Goal: Navigation & Orientation: Find specific page/section

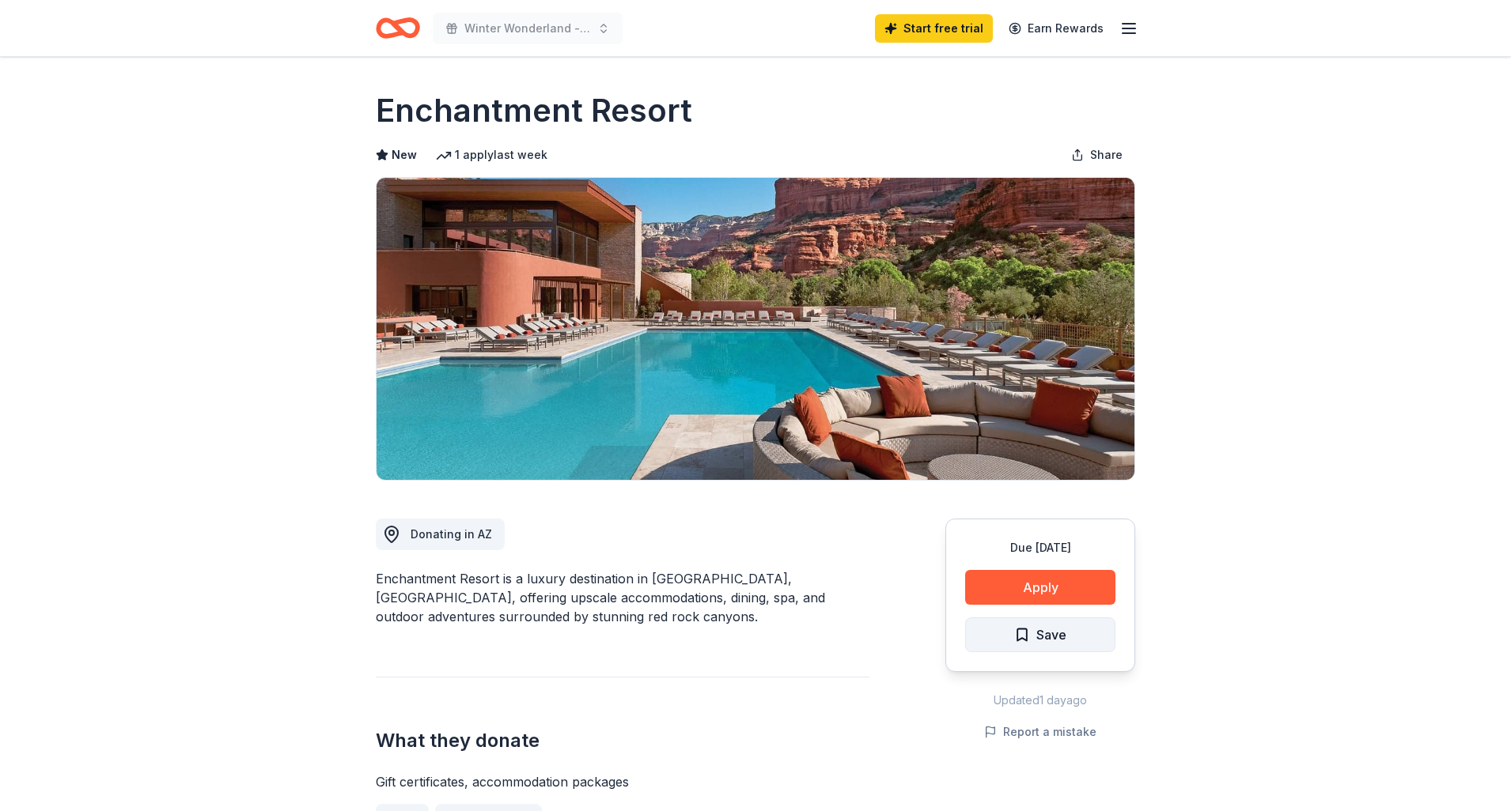
click at [1055, 632] on span "Save" at bounding box center [1051, 635] width 30 height 21
click at [409, 32] on icon "Home" at bounding box center [398, 27] width 44 height 37
click at [402, 32] on icon "Home" at bounding box center [405, 28] width 25 height 16
click at [1139, 32] on div "Winter Wonderland - Gift Giving Event Start free trial Earn Rewards" at bounding box center [755, 28] width 810 height 56
click at [1125, 28] on line "button" at bounding box center [1128, 28] width 13 height 0
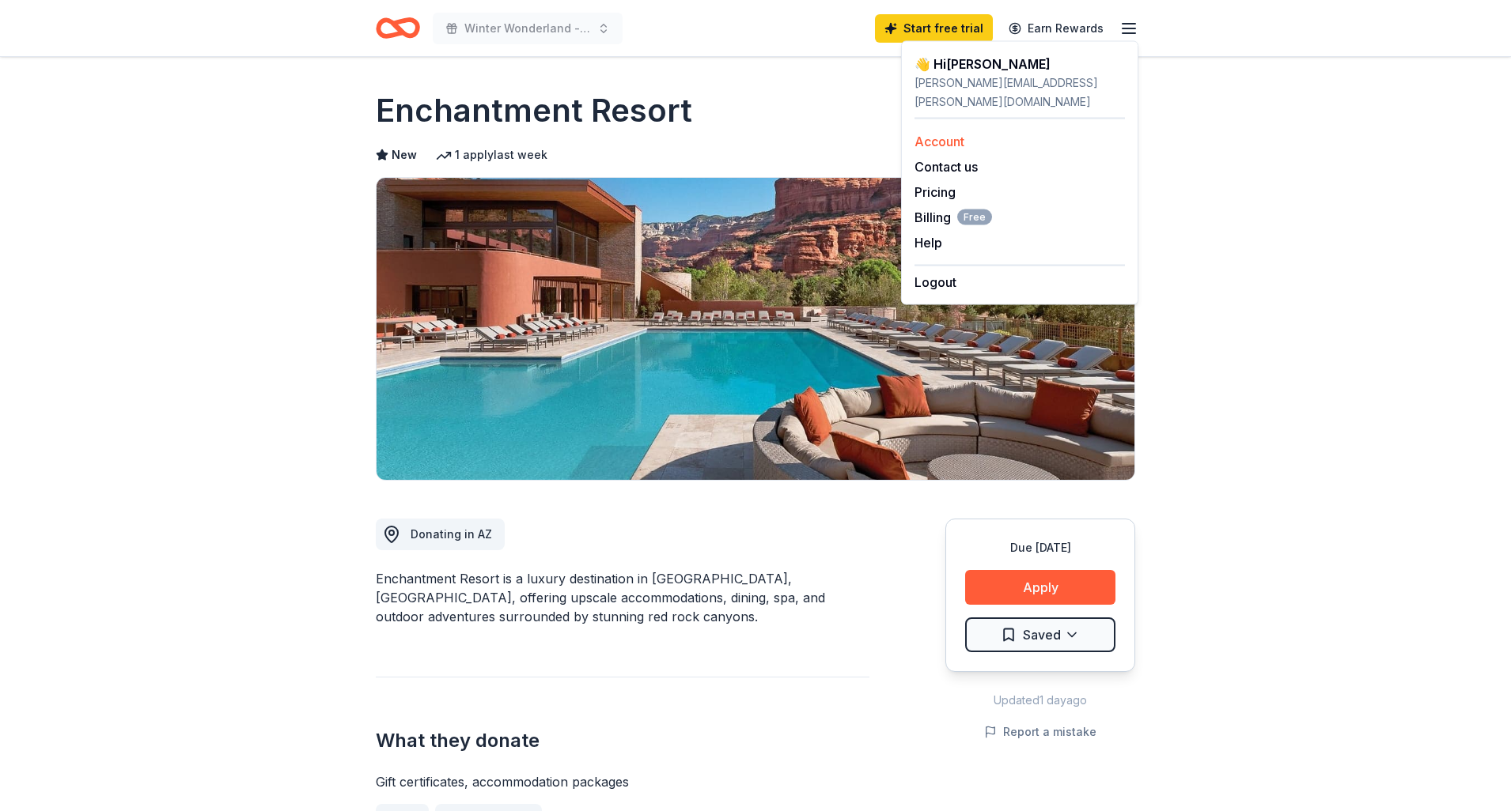
click at [924, 134] on link "Account" at bounding box center [939, 142] width 50 height 16
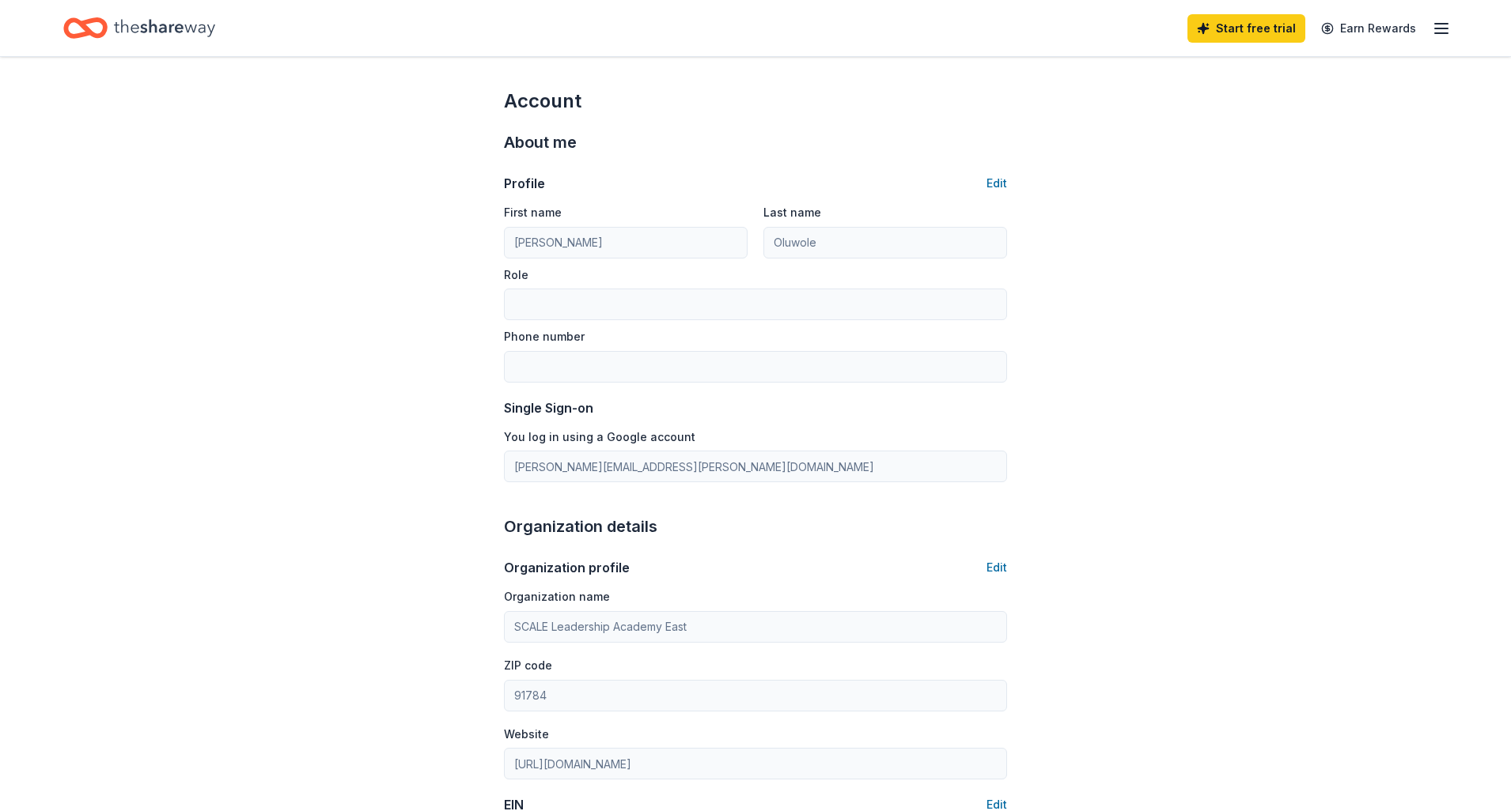
click at [178, 36] on icon "Home" at bounding box center [164, 28] width 101 height 32
click at [124, 10] on div "Home" at bounding box center [139, 27] width 152 height 37
click at [125, 23] on icon "Home" at bounding box center [164, 28] width 101 height 32
click at [124, 23] on icon "Home" at bounding box center [164, 28] width 101 height 32
drag, startPoint x: 126, startPoint y: 25, endPoint x: 134, endPoint y: 26, distance: 8.7
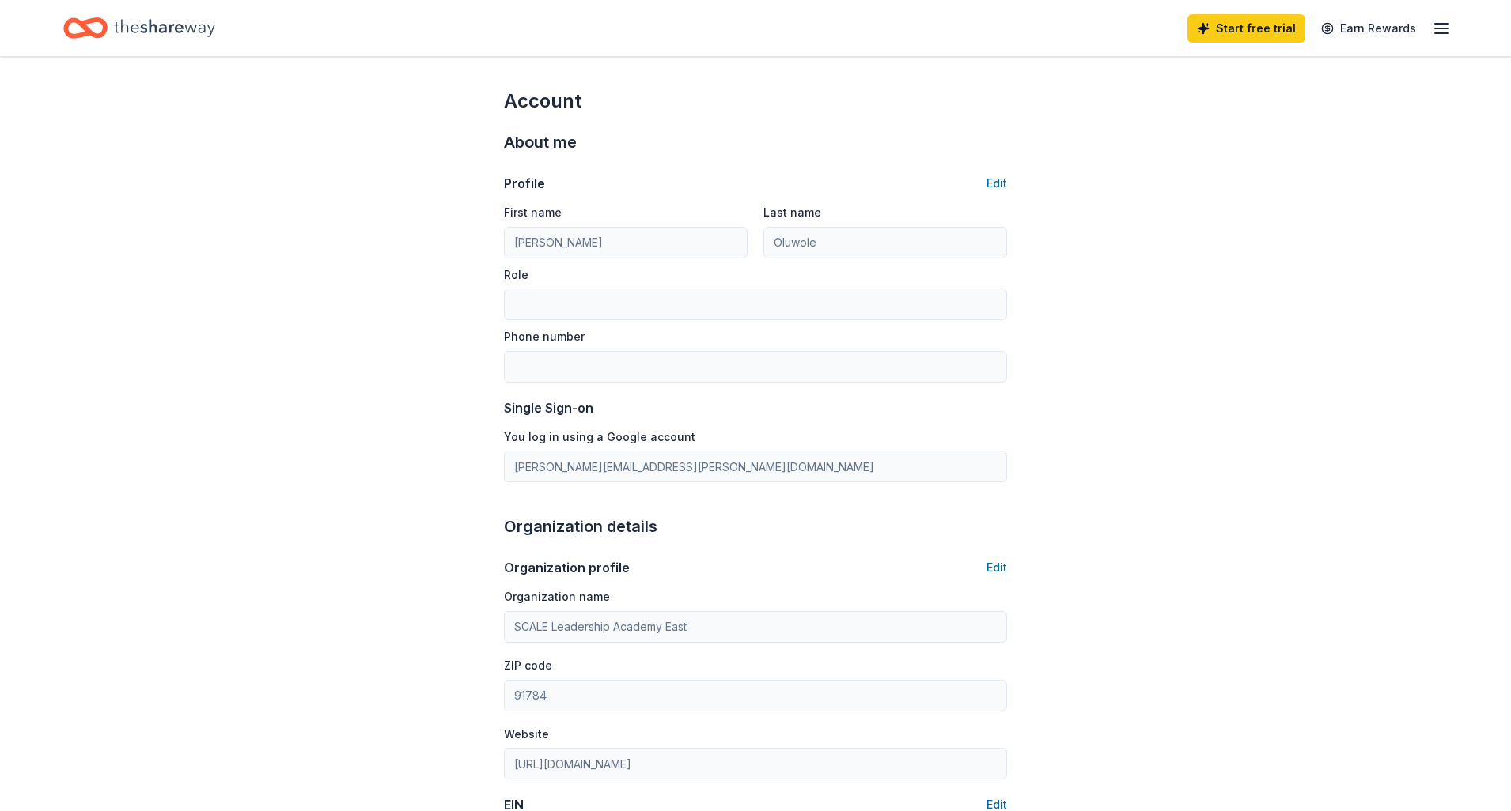
click at [126, 26] on icon "Home" at bounding box center [164, 28] width 101 height 32
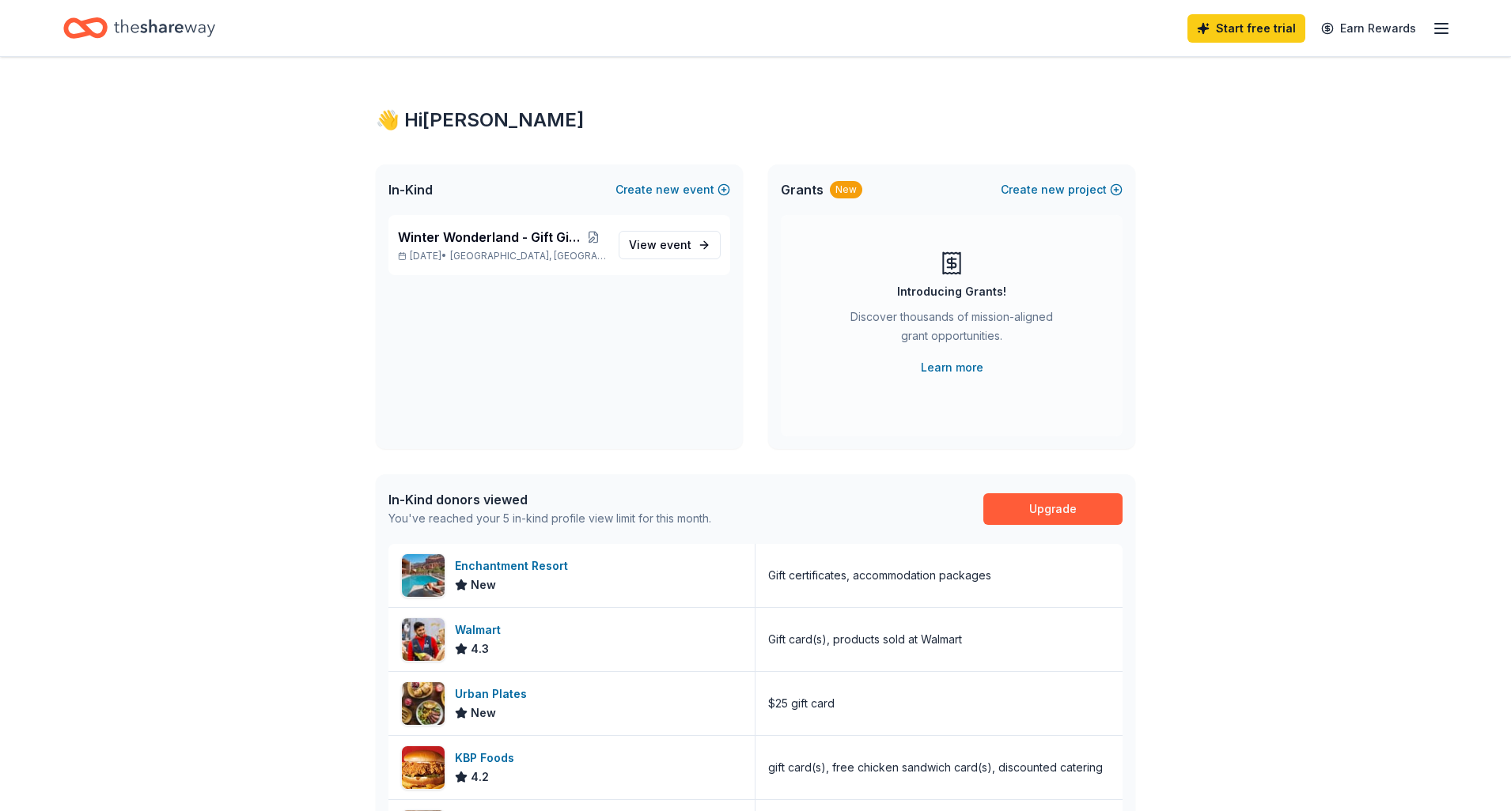
click at [148, 25] on icon "Home" at bounding box center [164, 28] width 101 height 32
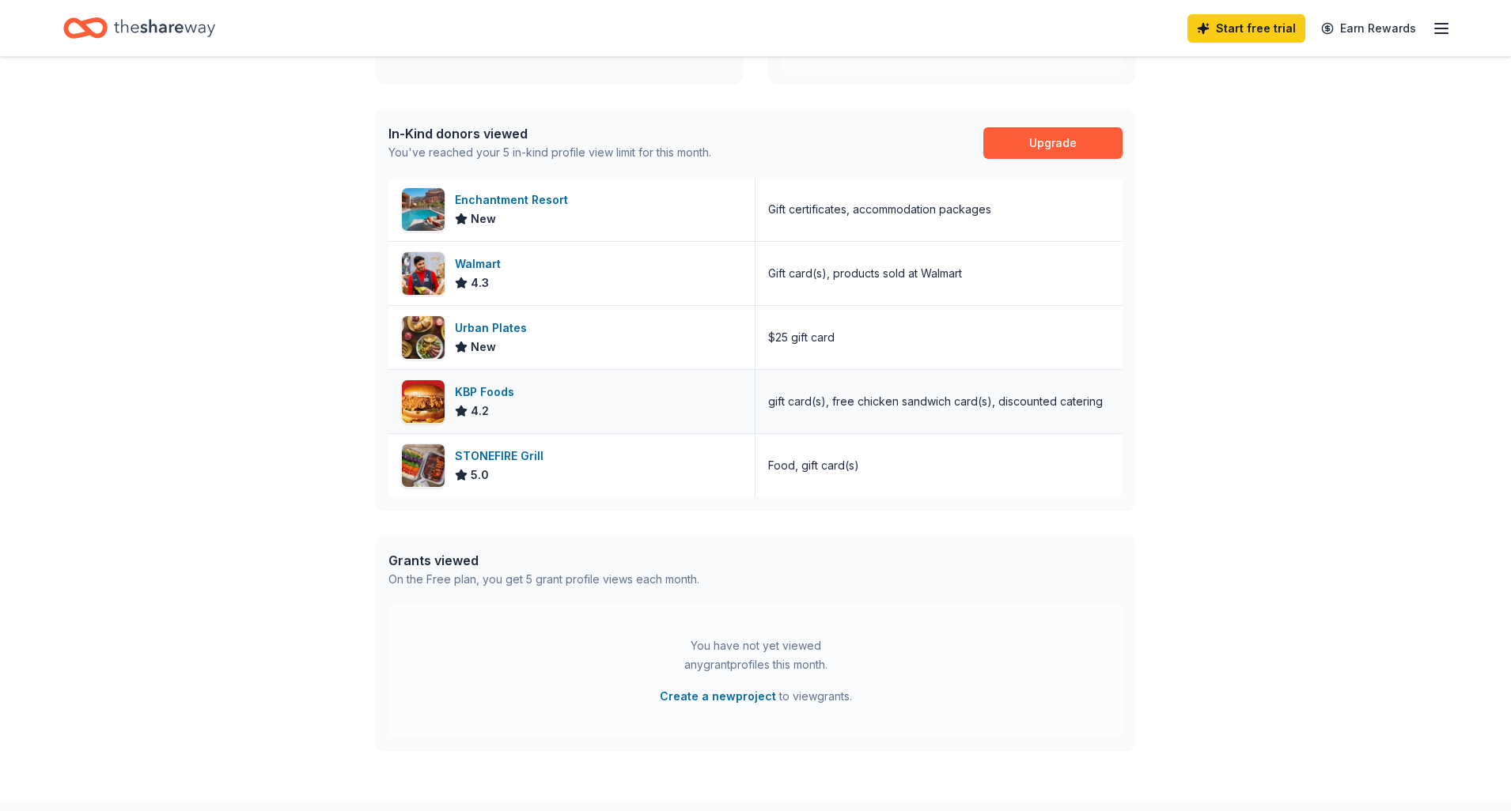
scroll to position [470, 0]
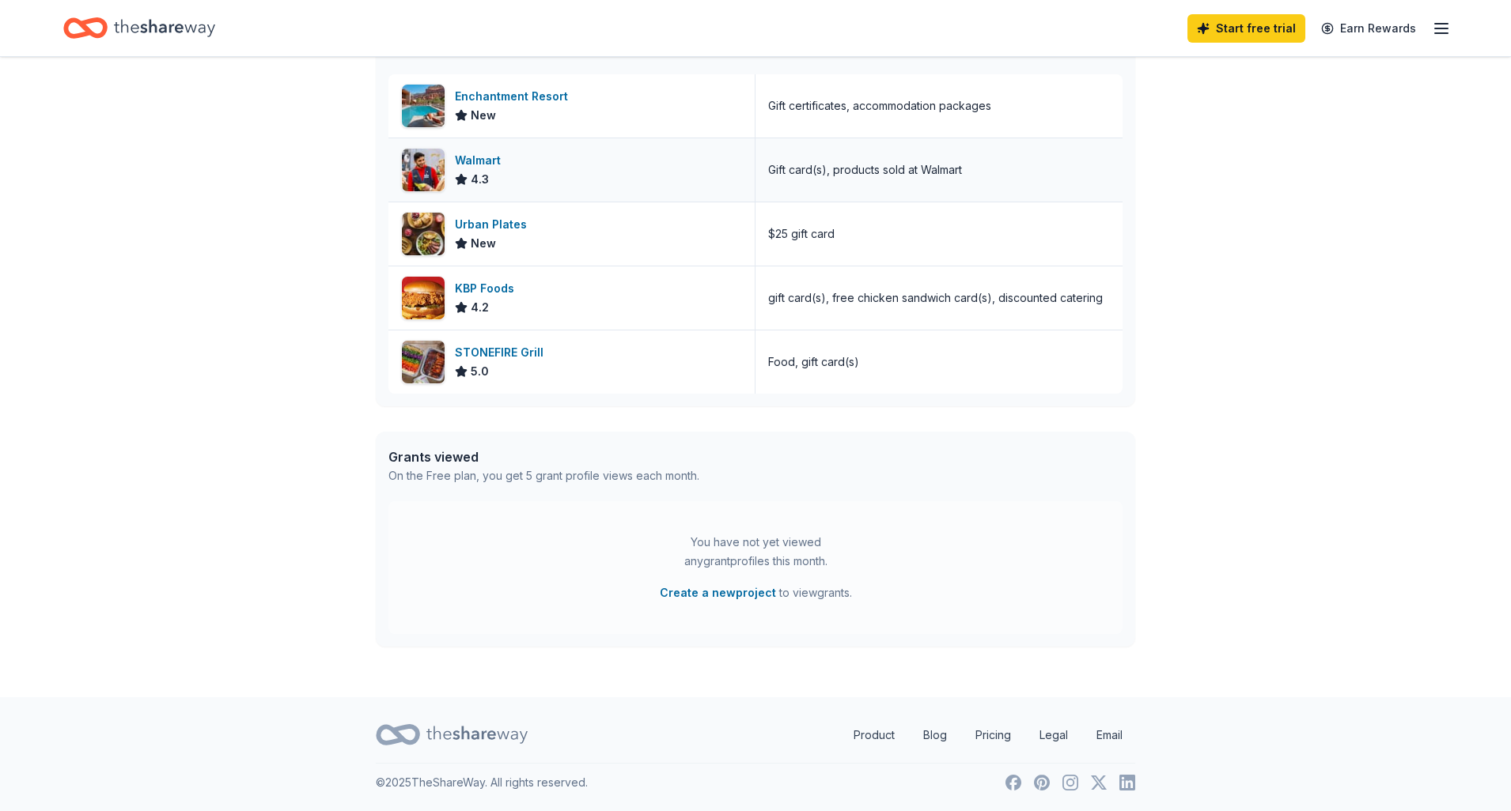
click at [501, 176] on div "4.3" at bounding box center [481, 179] width 52 height 19
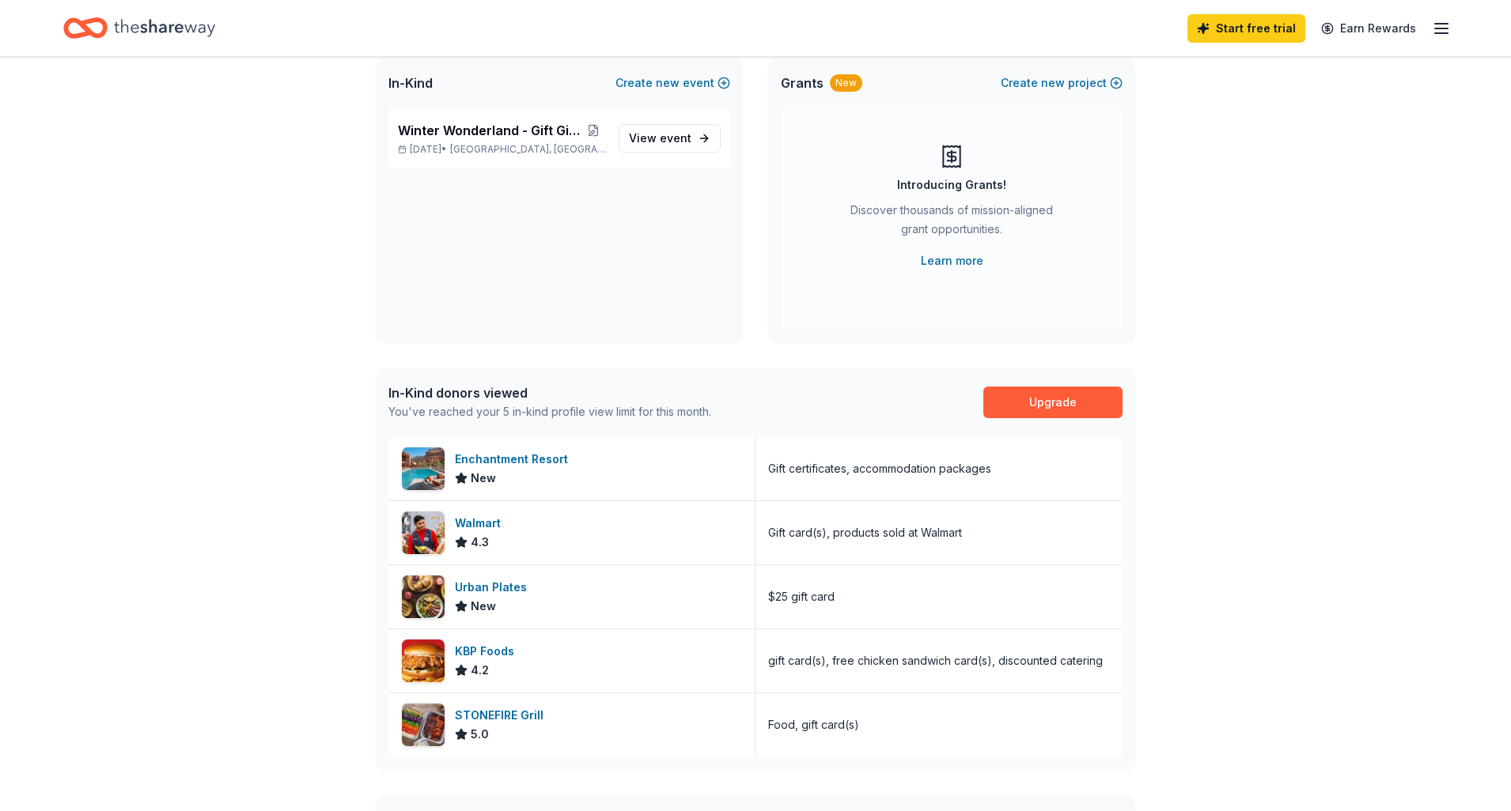
scroll to position [0, 0]
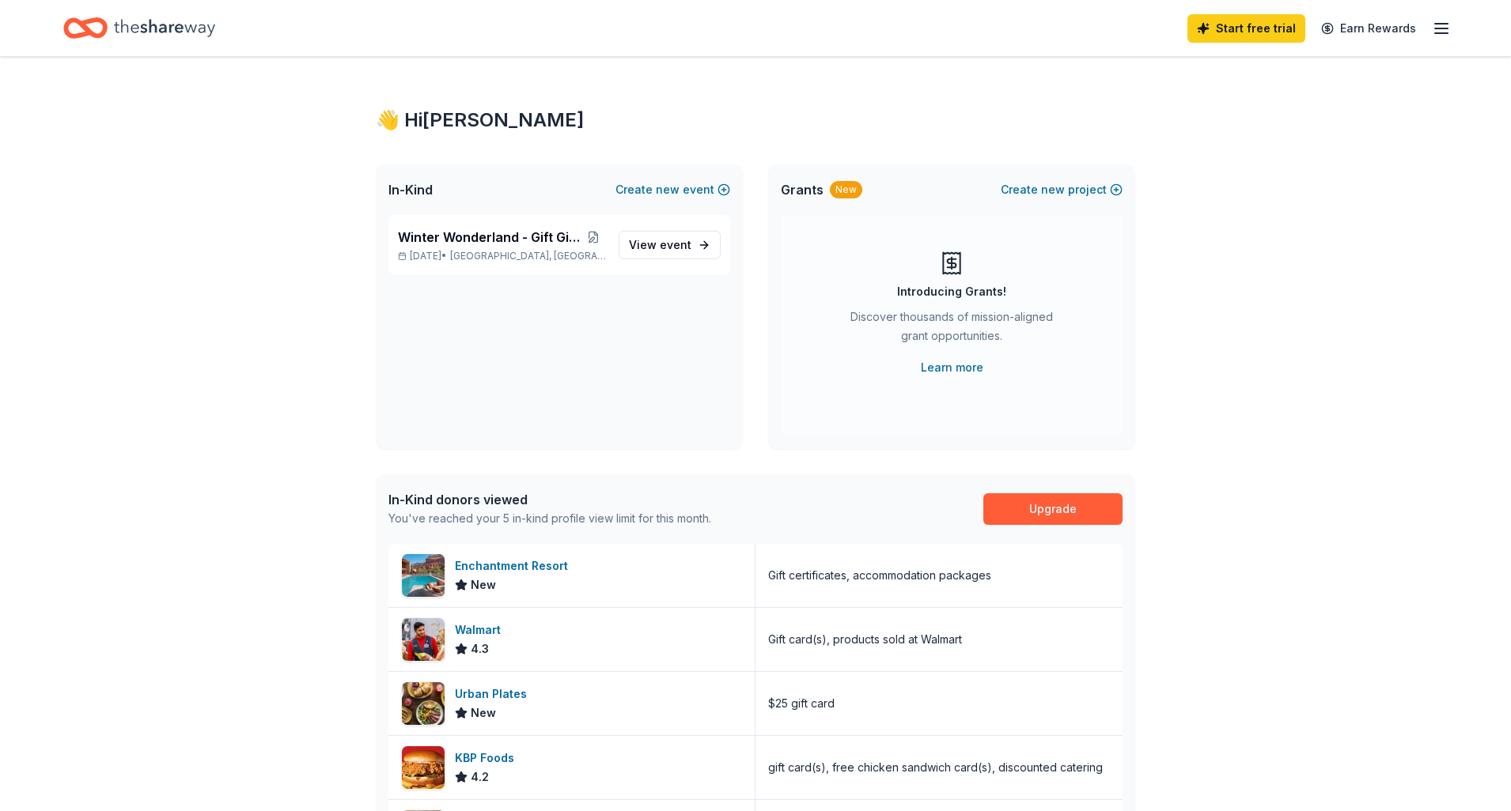
click at [1446, 26] on icon "button" at bounding box center [1440, 28] width 19 height 19
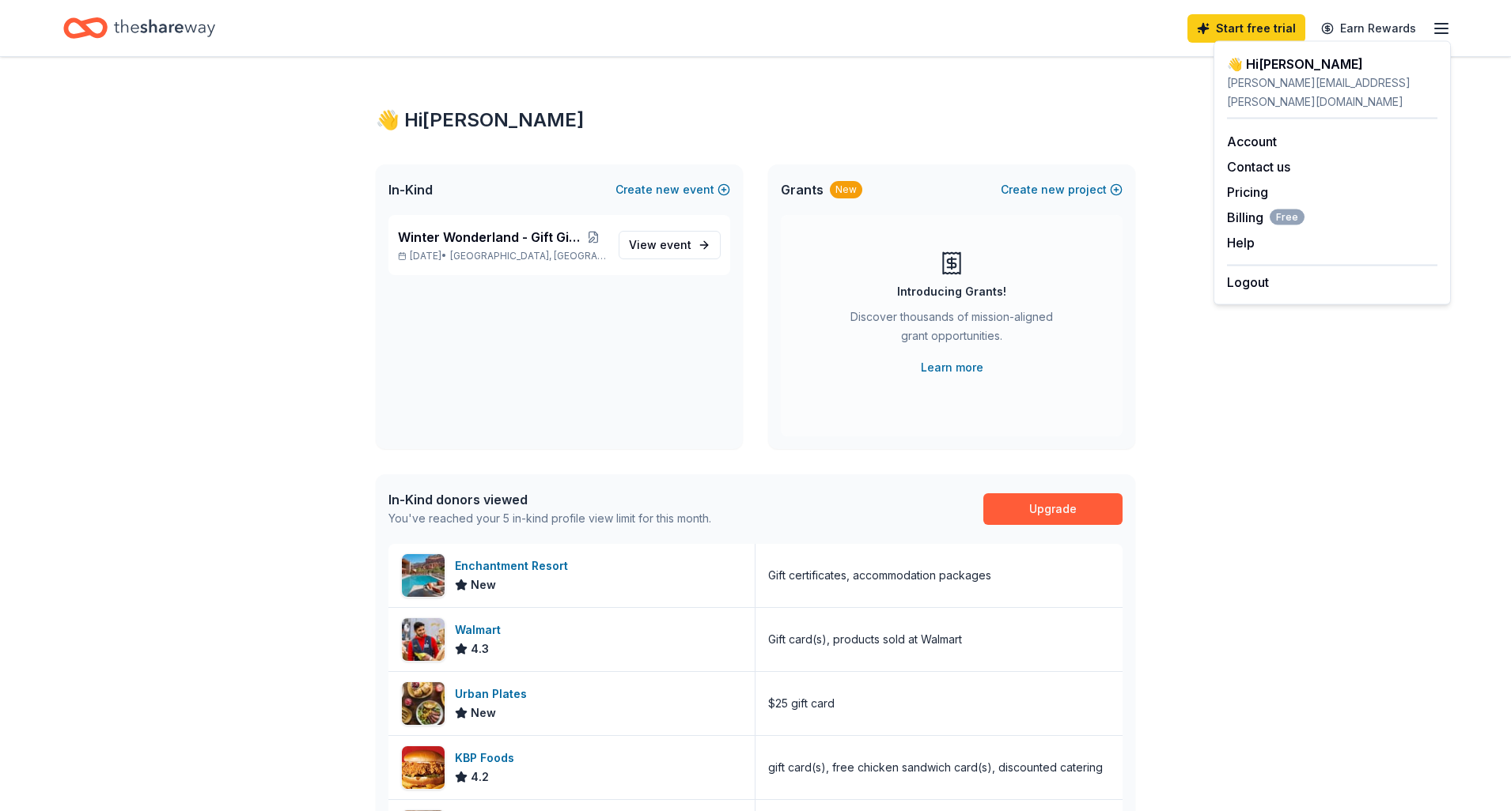
click at [766, 134] on div "👋 Hi [PERSON_NAME] In-Kind Create new event Winter Wonderland - Gift Giving Eve…" at bounding box center [755, 612] width 810 height 1110
